Goal: Task Accomplishment & Management: Manage account settings

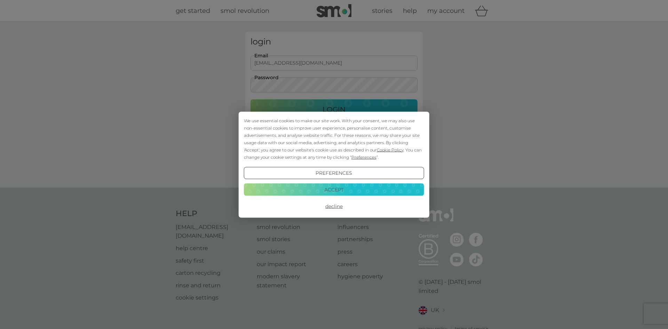
click at [327, 206] on button "Decline" at bounding box center [334, 206] width 180 height 13
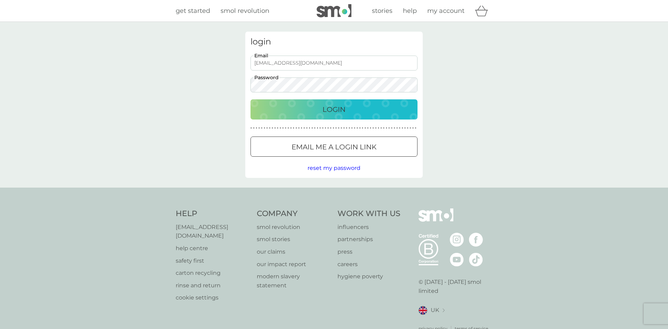
click at [379, 112] on div "Login" at bounding box center [333, 109] width 153 height 11
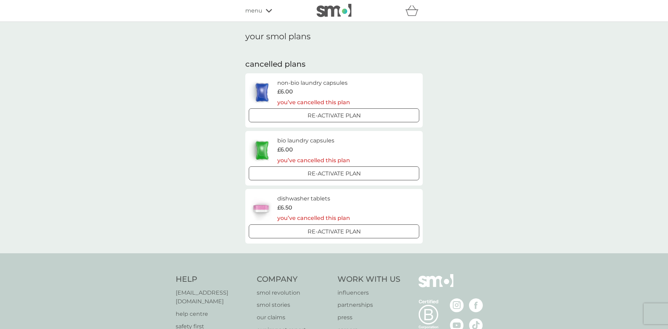
click at [272, 10] on icon at bounding box center [269, 11] width 6 height 4
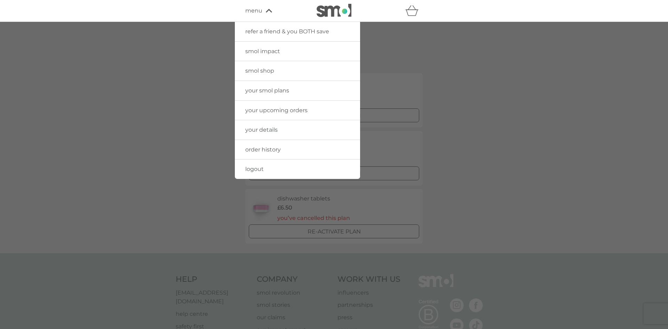
click at [261, 134] on link "your details" at bounding box center [297, 129] width 125 height 19
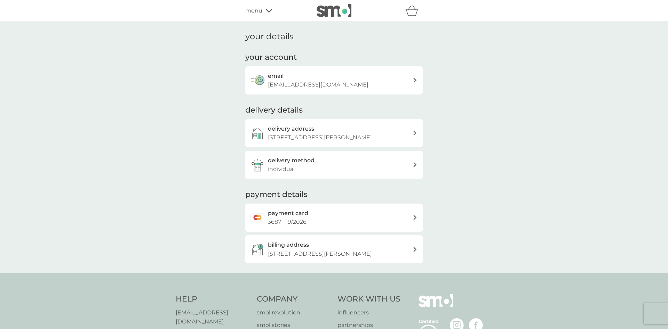
click at [414, 134] on icon at bounding box center [414, 133] width 3 height 5
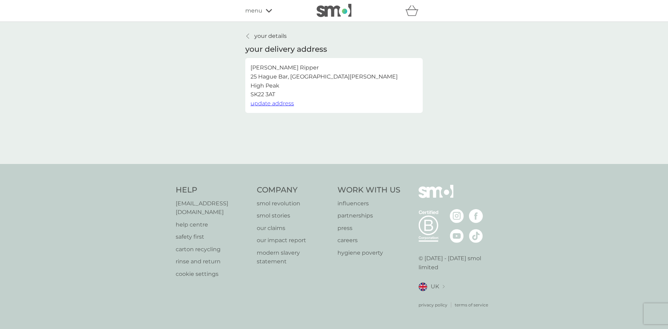
click at [267, 104] on span "update address" at bounding box center [271, 103] width 43 height 7
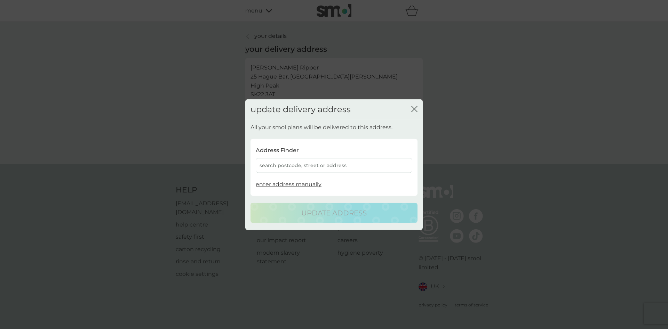
click at [296, 162] on div "search postcode, street or address" at bounding box center [334, 165] width 157 height 15
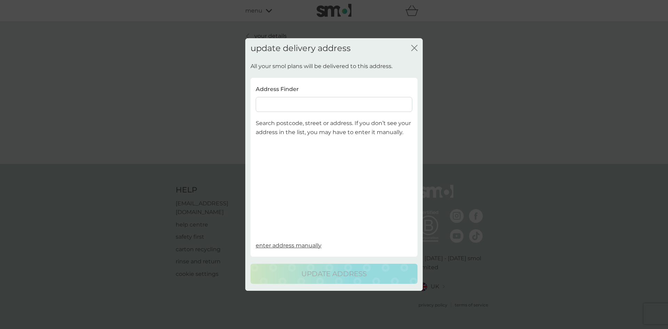
click at [311, 107] on input at bounding box center [334, 104] width 157 height 15
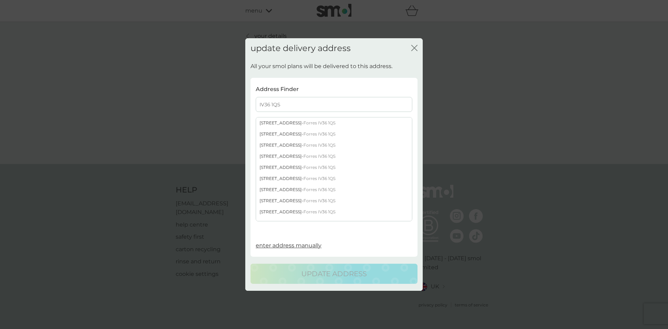
type input "IV36 1QS"
click at [295, 189] on div "7 Earlsland Crescent - Forres IV36 1QS" at bounding box center [334, 190] width 156 height 11
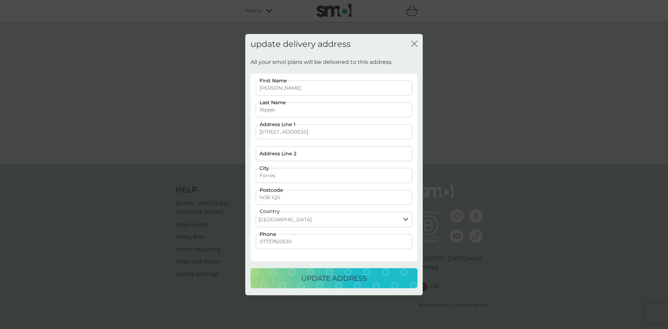
click at [319, 279] on p "update address" at bounding box center [333, 278] width 65 height 11
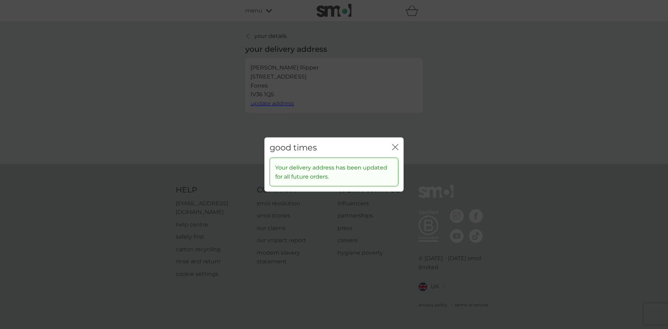
click at [399, 149] on div "good times close" at bounding box center [333, 147] width 139 height 21
click at [397, 147] on icon "close" at bounding box center [395, 147] width 6 height 6
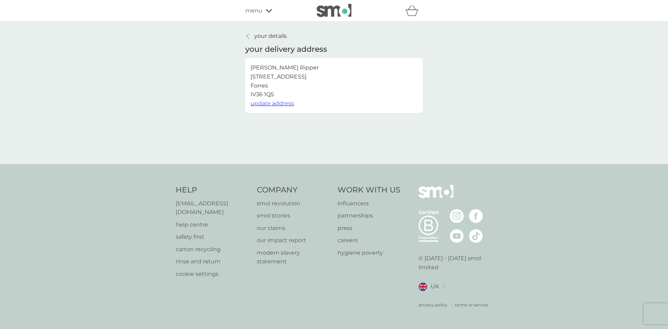
click at [268, 9] on icon at bounding box center [269, 11] width 6 height 4
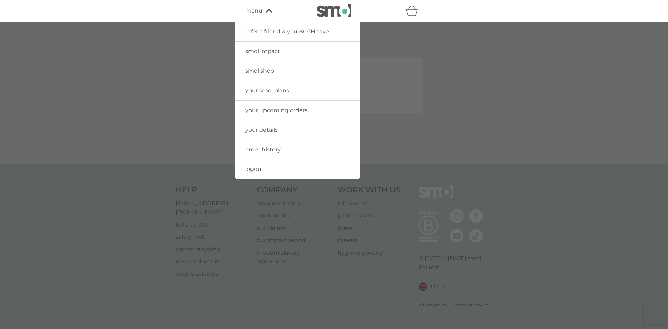
click at [271, 88] on span "your smol plans" at bounding box center [267, 90] width 44 height 7
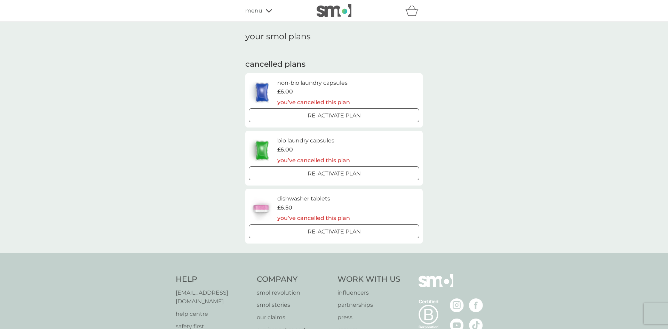
click at [374, 117] on div "Re-activate Plan" at bounding box center [333, 115] width 165 height 9
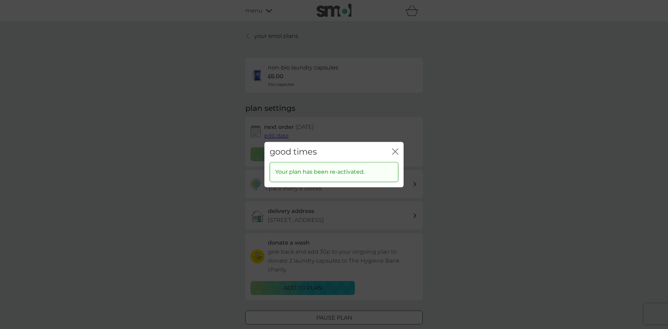
click at [402, 151] on div "good times close" at bounding box center [333, 152] width 139 height 21
click at [396, 152] on icon "close" at bounding box center [395, 152] width 6 height 6
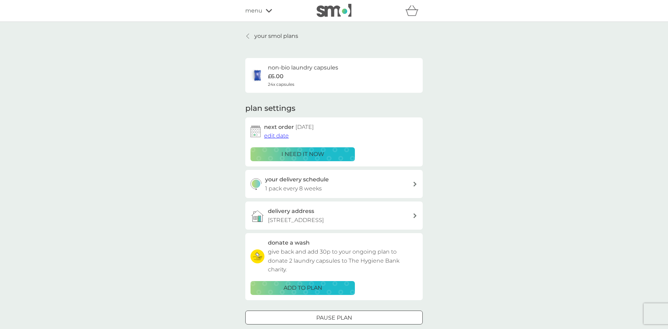
click at [414, 184] on icon at bounding box center [414, 184] width 3 height 5
select select "56"
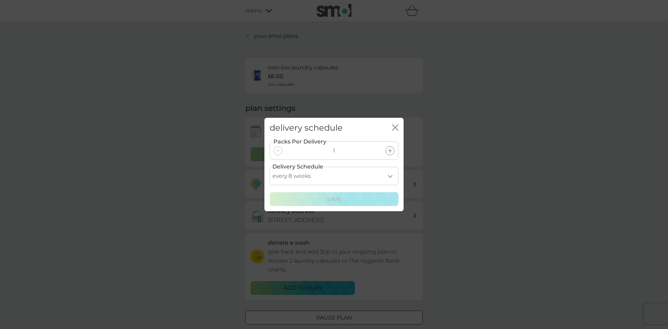
click at [395, 128] on icon "close" at bounding box center [393, 128] width 3 height 6
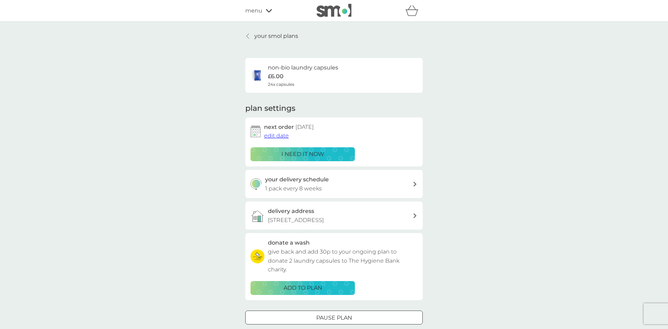
click at [386, 185] on div "your delivery schedule 1 pack every 8 weeks" at bounding box center [339, 184] width 148 height 18
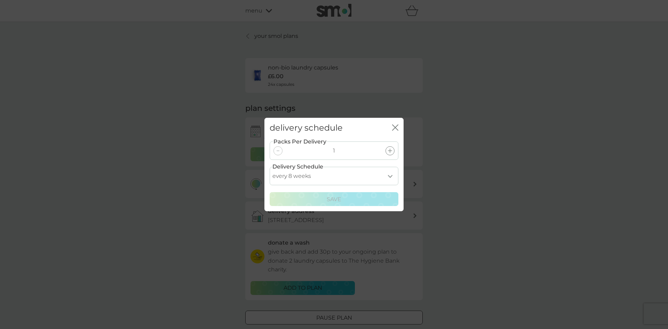
select select "70"
click option "every 10 weeks" at bounding box center [0, 0] width 0 height 0
click at [346, 201] on div "Save" at bounding box center [334, 199] width 120 height 9
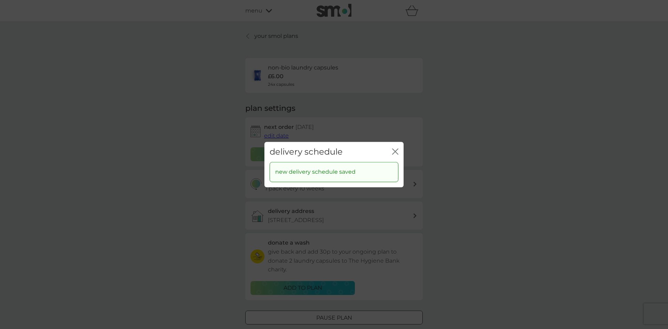
click at [396, 153] on icon "close" at bounding box center [395, 152] width 6 height 6
